Goal: Check status: Check status

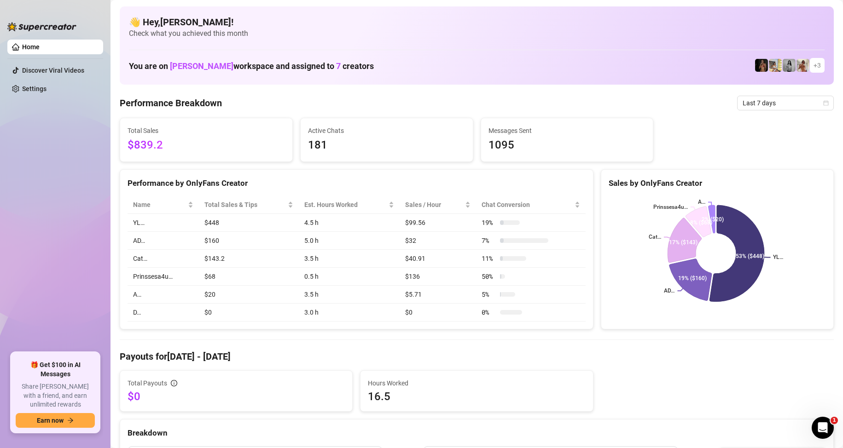
click at [548, 107] on div "Performance Breakdown Last 7 days" at bounding box center [477, 103] width 714 height 15
click at [775, 99] on span "Last 7 days" at bounding box center [786, 103] width 86 height 14
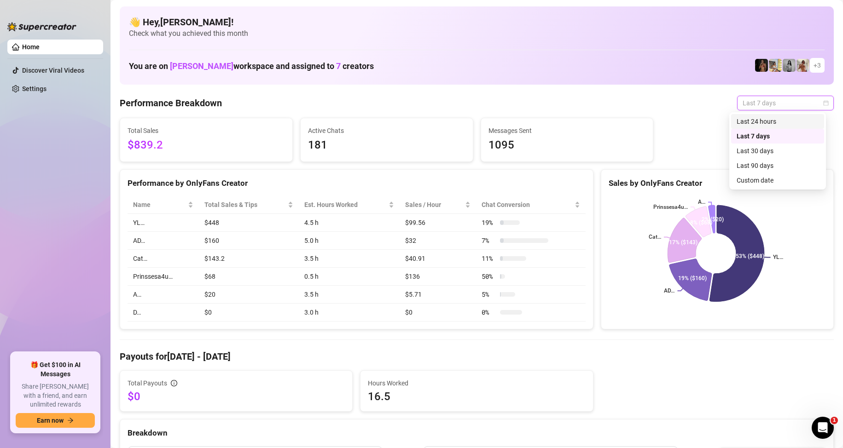
click at [761, 121] on div "Last 24 hours" at bounding box center [778, 121] width 82 height 10
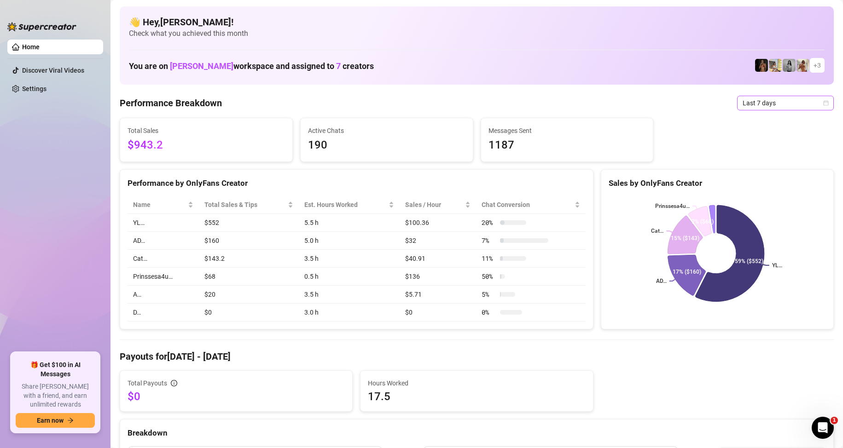
click at [814, 107] on span "Last 7 days" at bounding box center [786, 103] width 86 height 14
click at [783, 119] on div "Last 24 hours" at bounding box center [778, 121] width 82 height 10
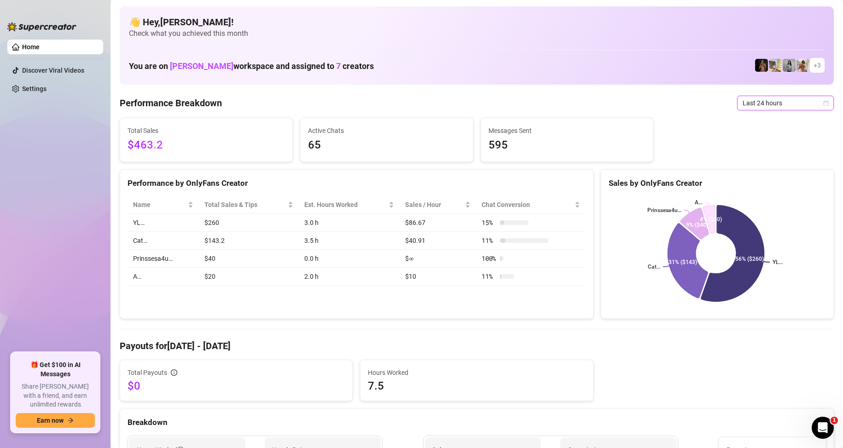
click at [814, 99] on span "Last 24 hours" at bounding box center [786, 103] width 86 height 14
click at [745, 179] on div "Custom date" at bounding box center [778, 180] width 82 height 10
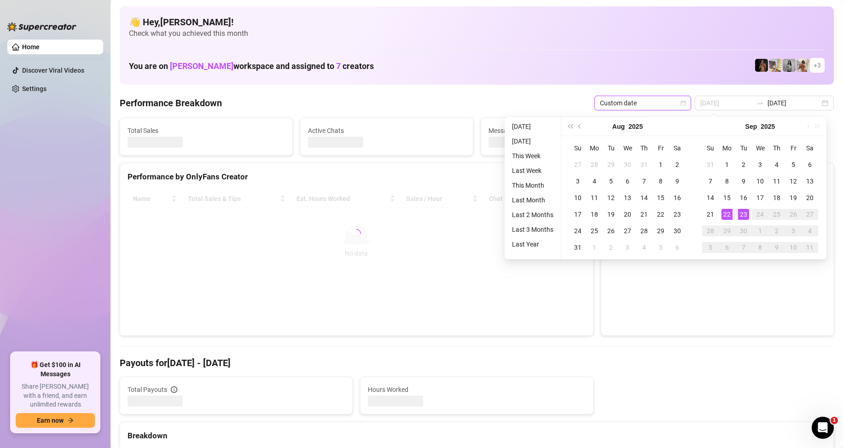
click at [727, 211] on div "22" at bounding box center [726, 214] width 11 height 11
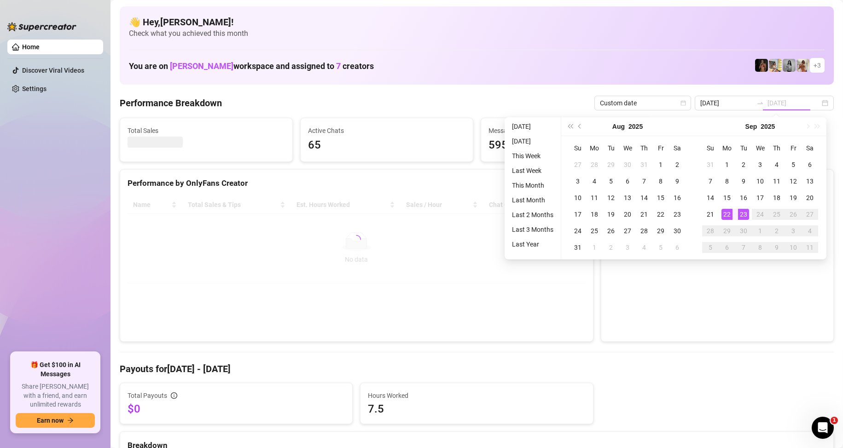
click at [744, 214] on div "23" at bounding box center [743, 214] width 11 height 11
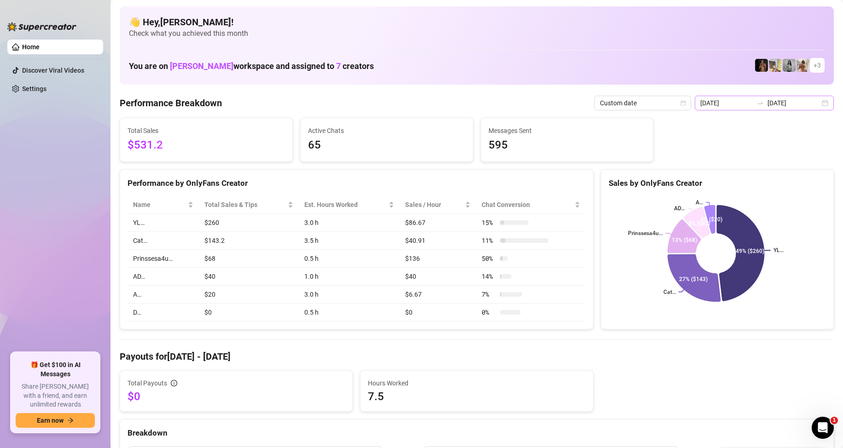
click at [814, 101] on div "[DATE] [DATE]" at bounding box center [764, 103] width 139 height 15
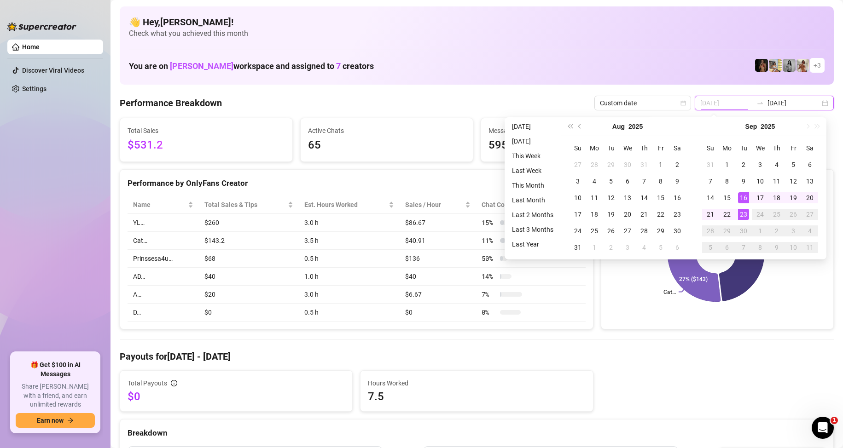
type input "[DATE]"
click at [743, 213] on div "23" at bounding box center [743, 214] width 11 height 11
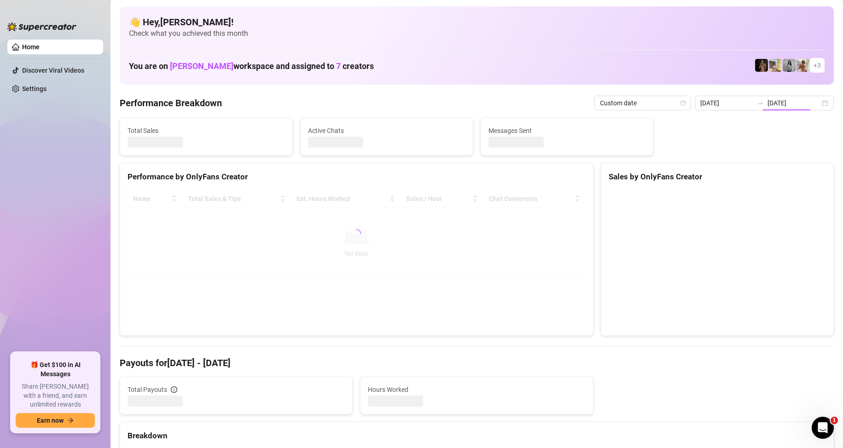
type input "[DATE]"
